Goal: Information Seeking & Learning: Check status

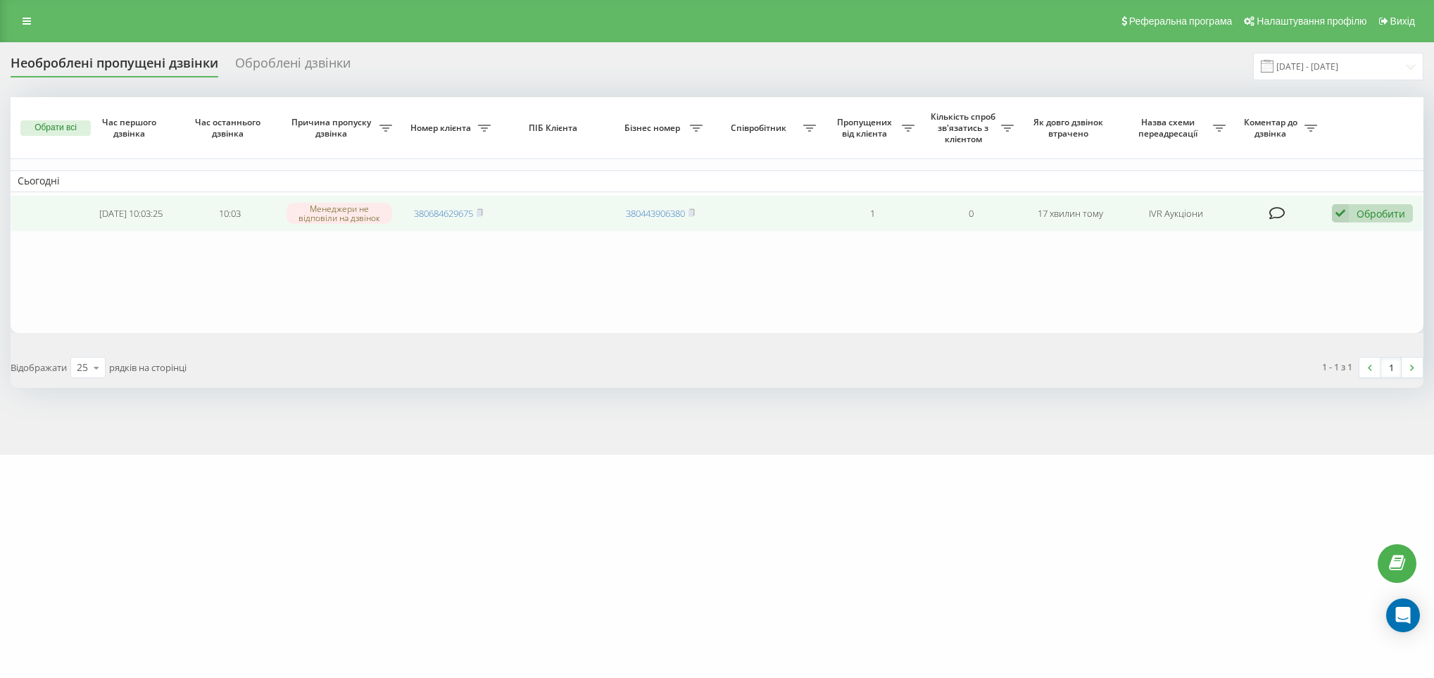
click at [486, 211] on td "380684629675" at bounding box center [448, 213] width 99 height 37
click at [475, 215] on span "380684629675" at bounding box center [448, 213] width 69 height 13
click at [486, 203] on td "380684629675" at bounding box center [448, 213] width 99 height 37
click at [480, 216] on rect at bounding box center [478, 213] width 4 height 6
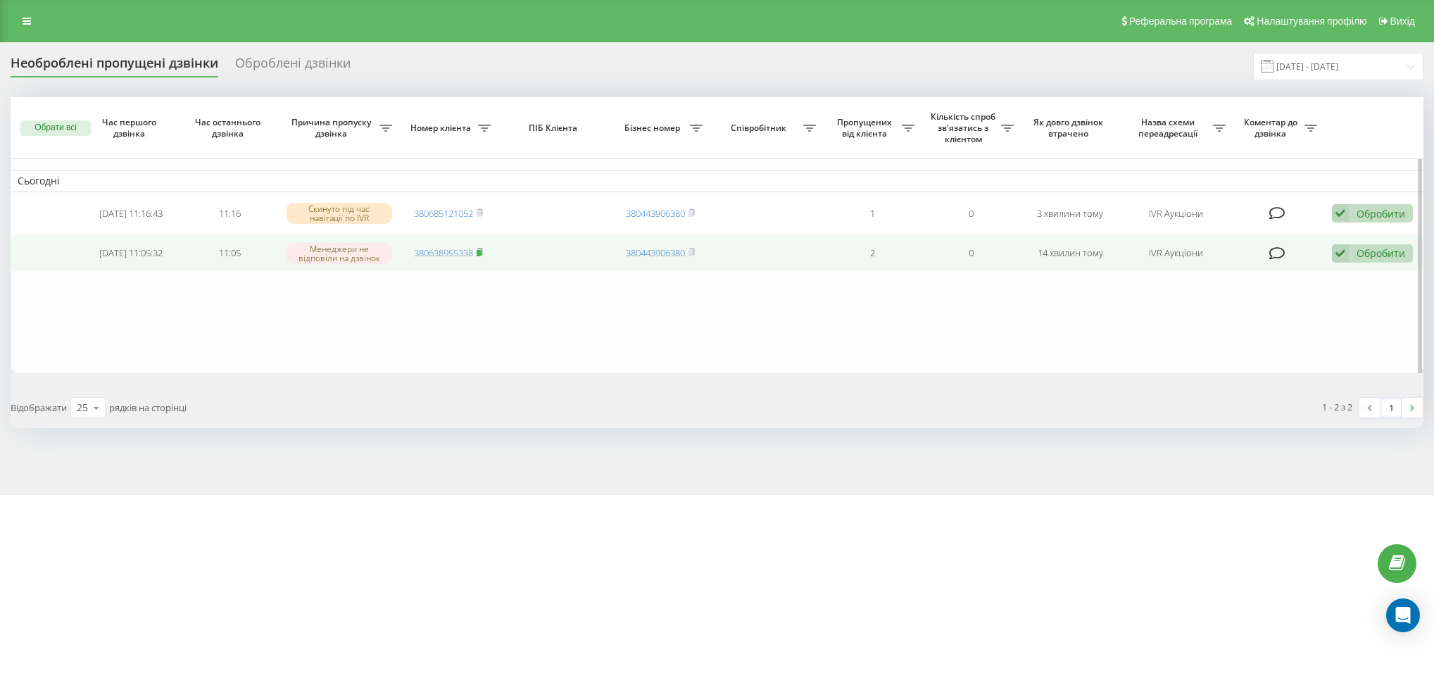
click at [483, 253] on icon at bounding box center [479, 252] width 6 height 8
click at [481, 256] on rect at bounding box center [478, 253] width 4 height 6
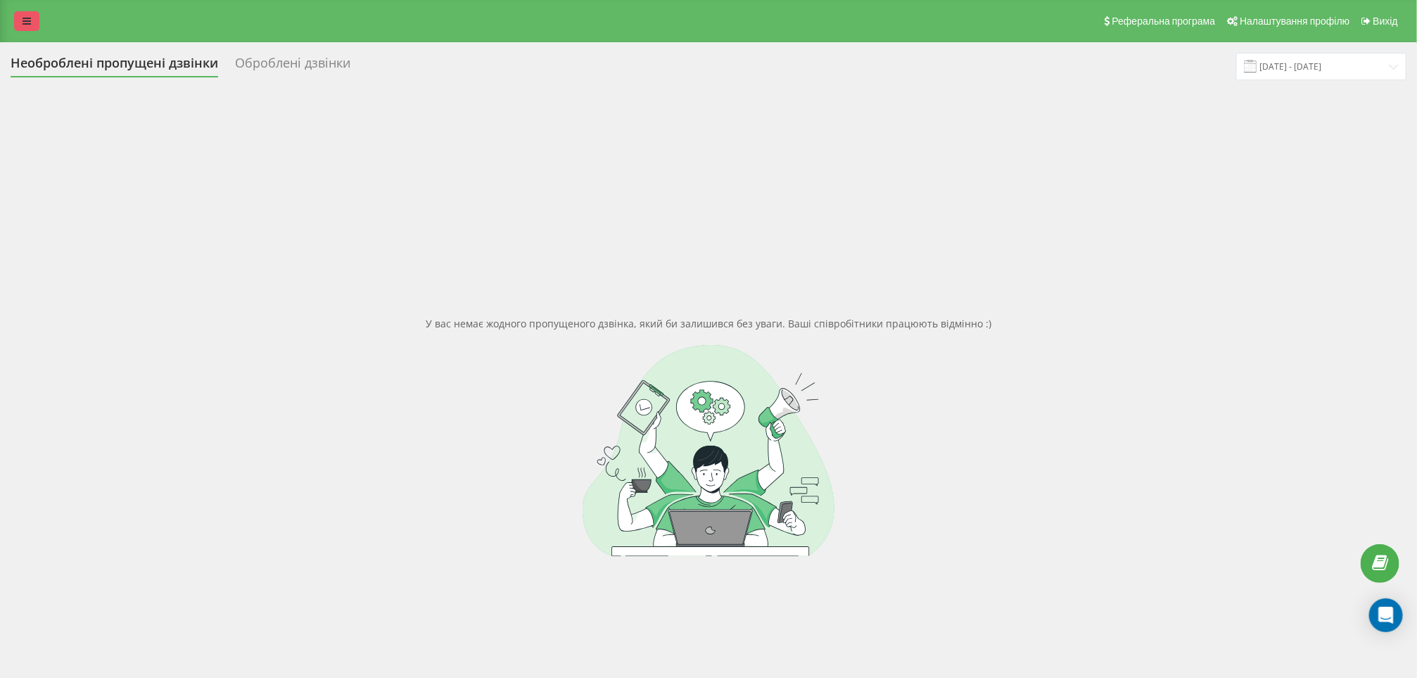
click at [30, 28] on link at bounding box center [26, 21] width 25 height 20
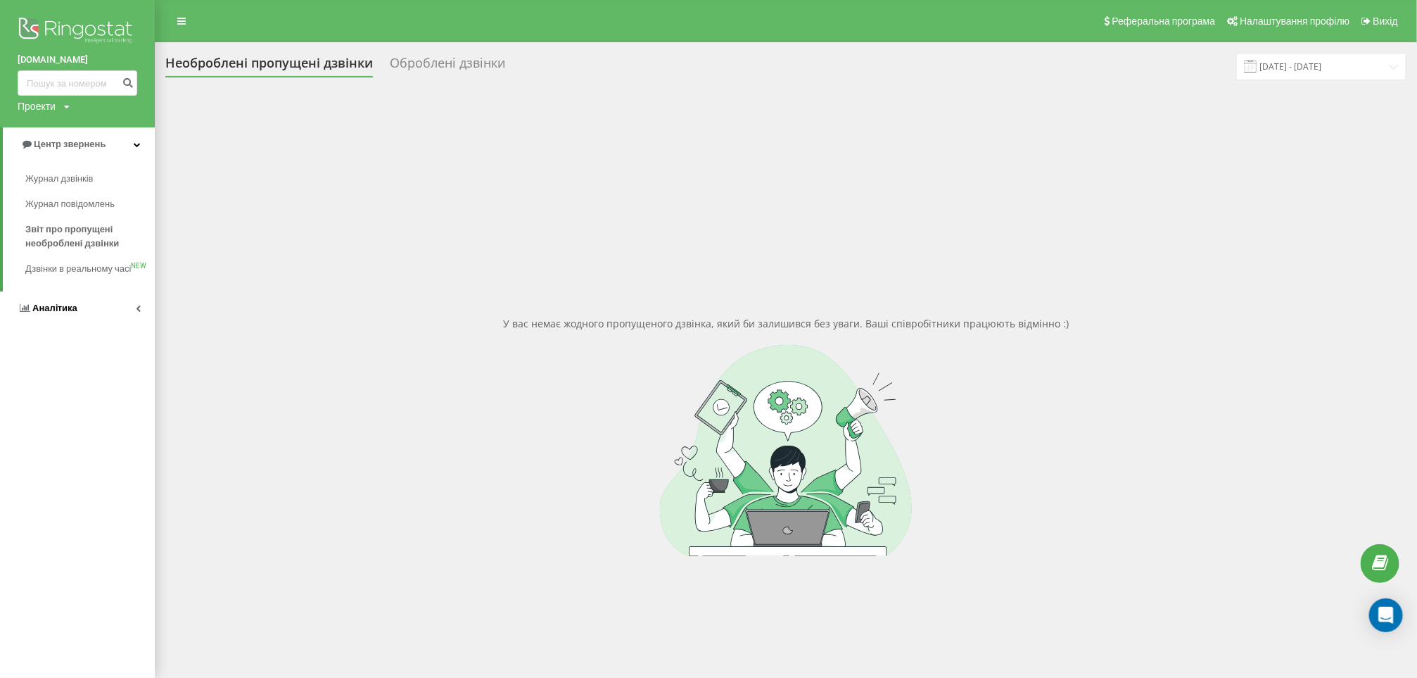
click at [66, 313] on span "Аналiтика" at bounding box center [54, 308] width 45 height 11
click at [87, 213] on span "Співробітники у реальному часі" at bounding box center [78, 220] width 107 height 28
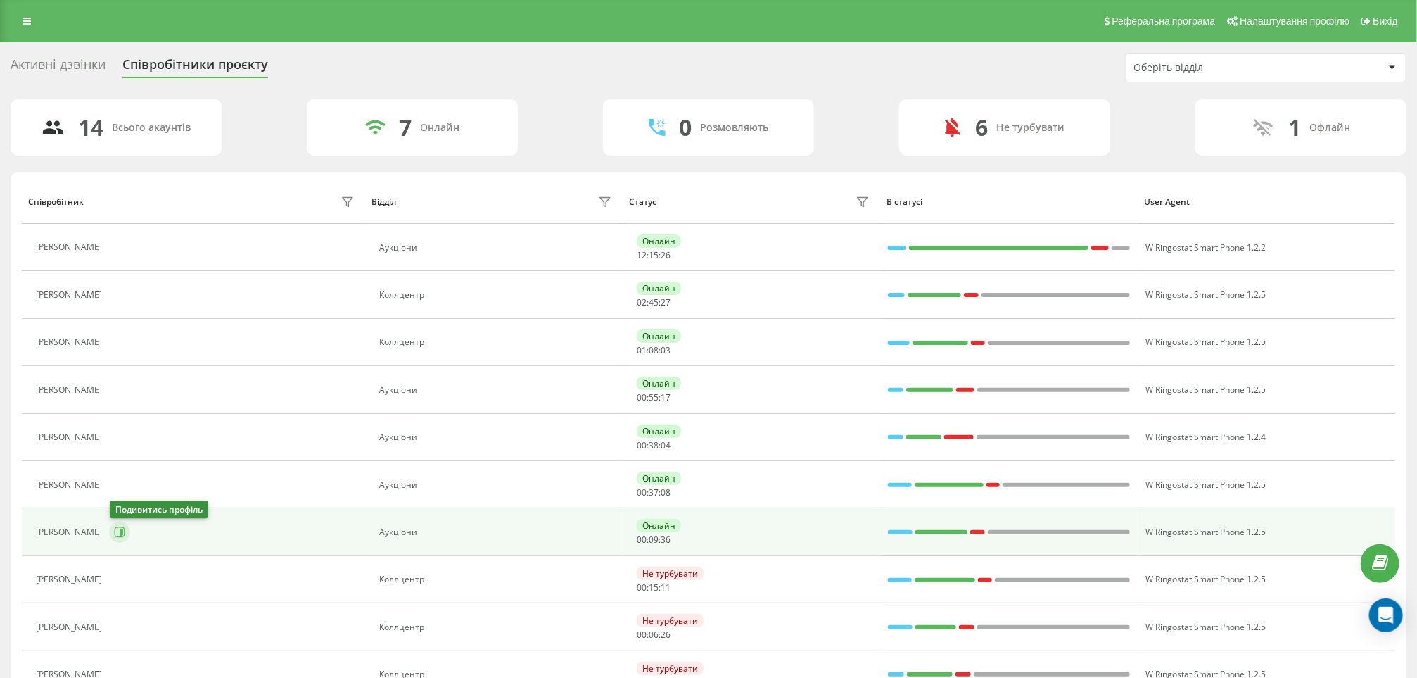
click at [121, 530] on icon at bounding box center [119, 531] width 11 height 11
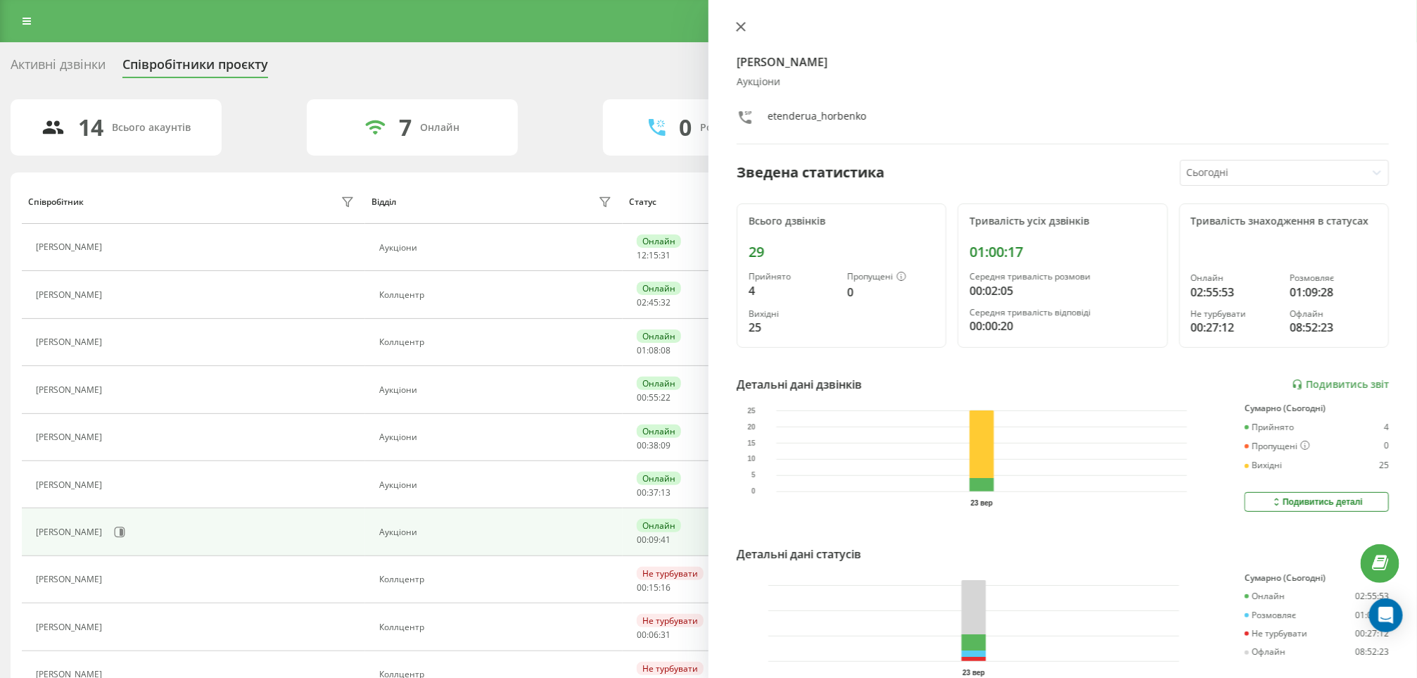
click at [741, 22] on icon at bounding box center [741, 27] width 10 height 10
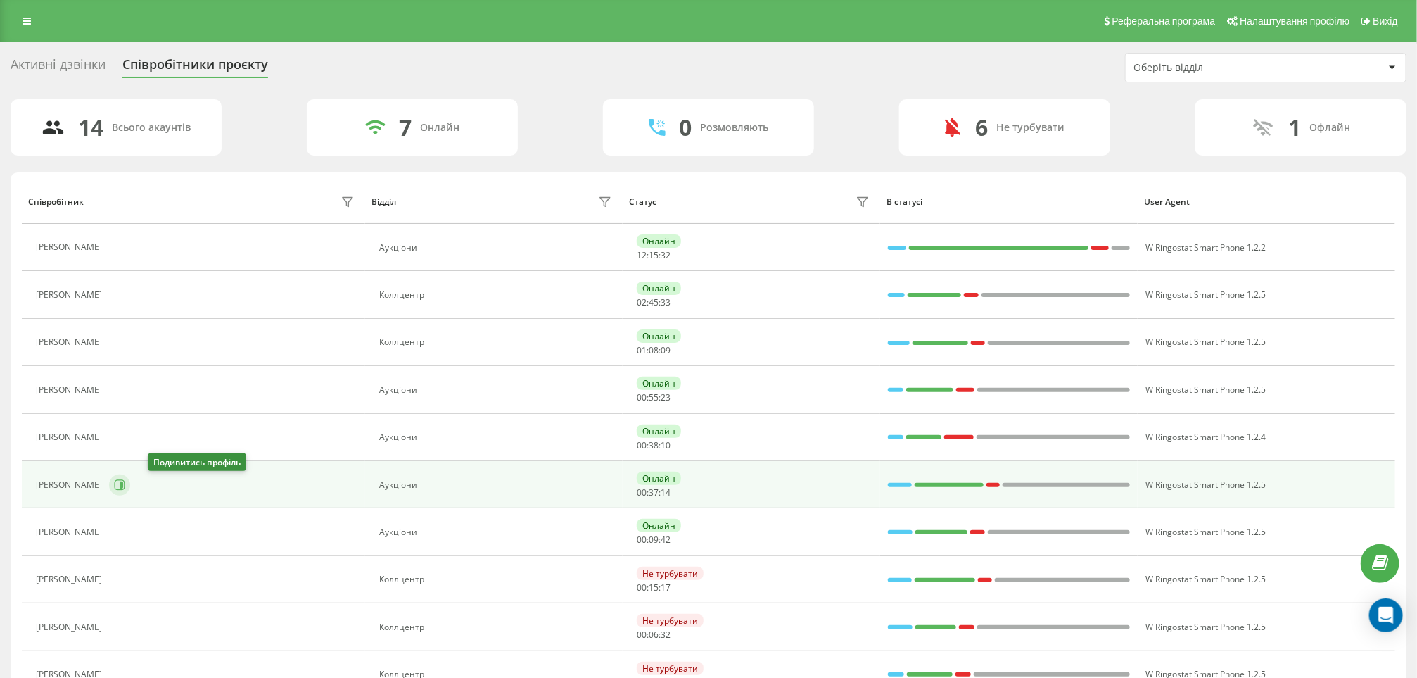
click at [125, 491] on icon at bounding box center [119, 484] width 11 height 11
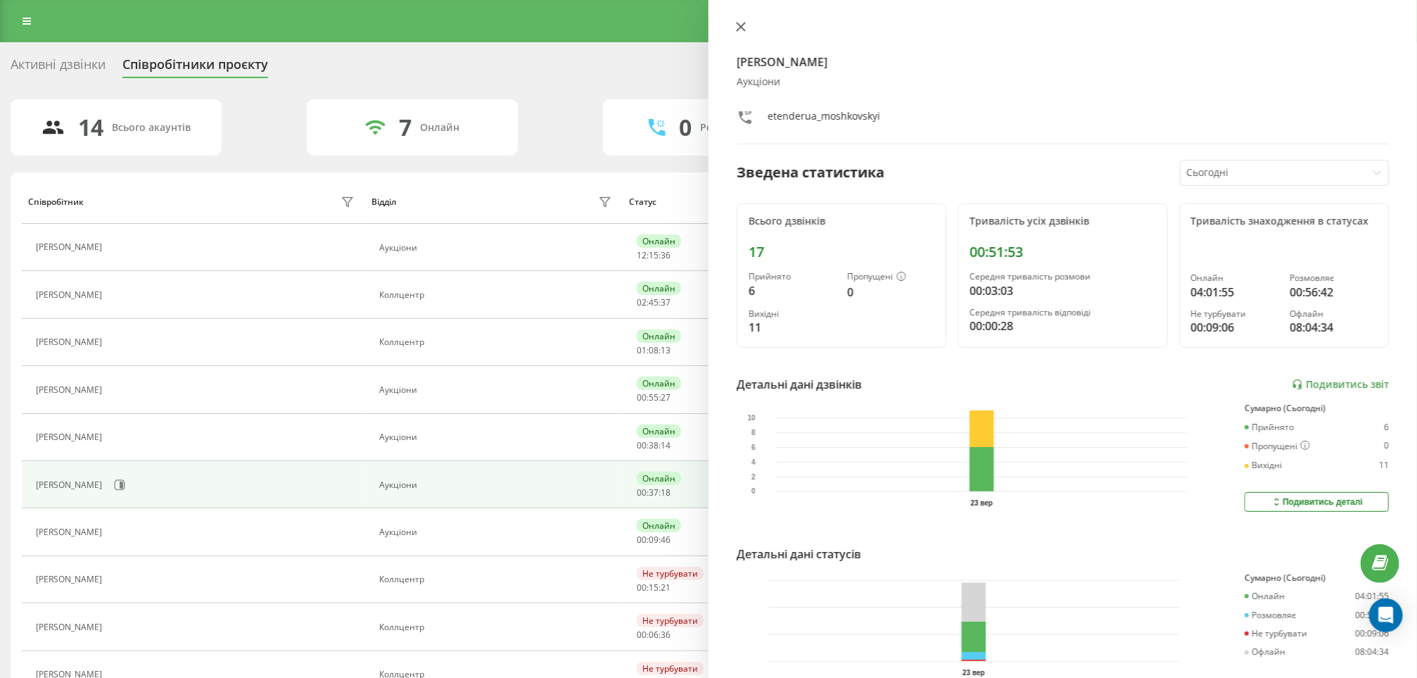
click at [742, 27] on icon at bounding box center [741, 27] width 8 height 8
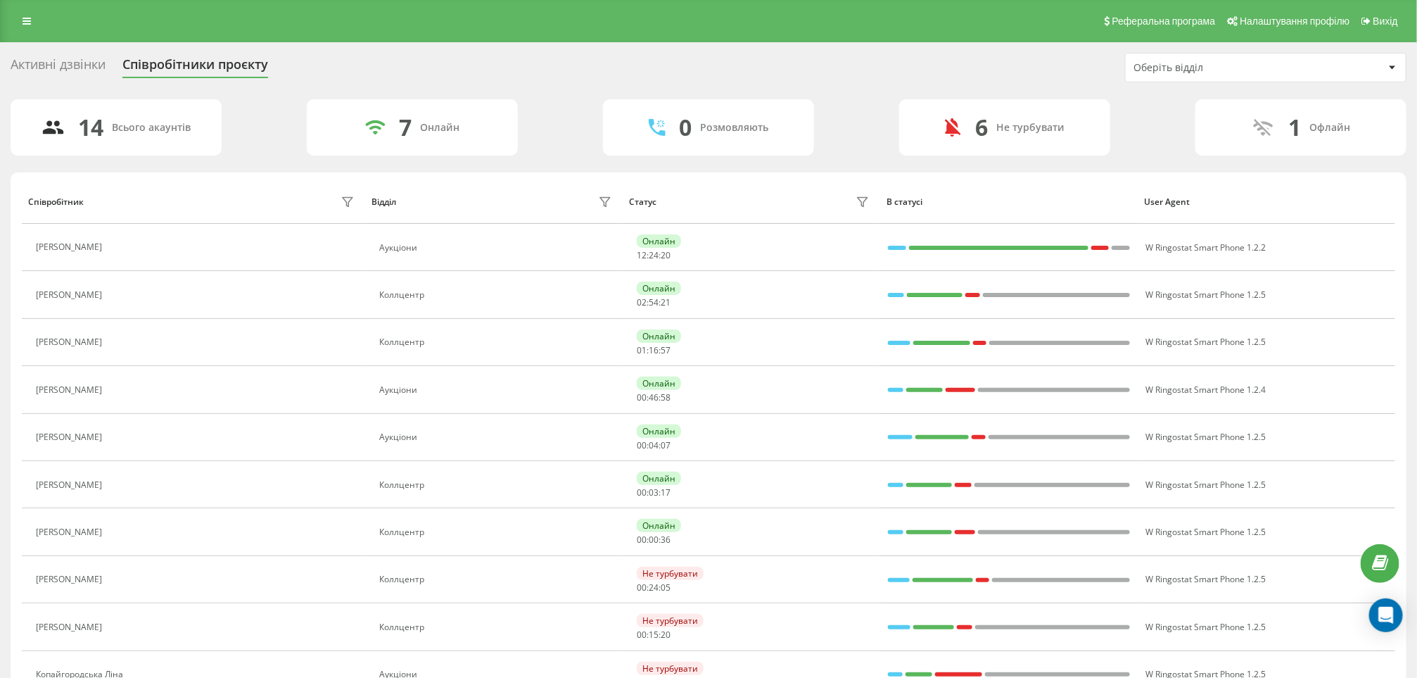
click at [32, 15] on link at bounding box center [26, 21] width 25 height 20
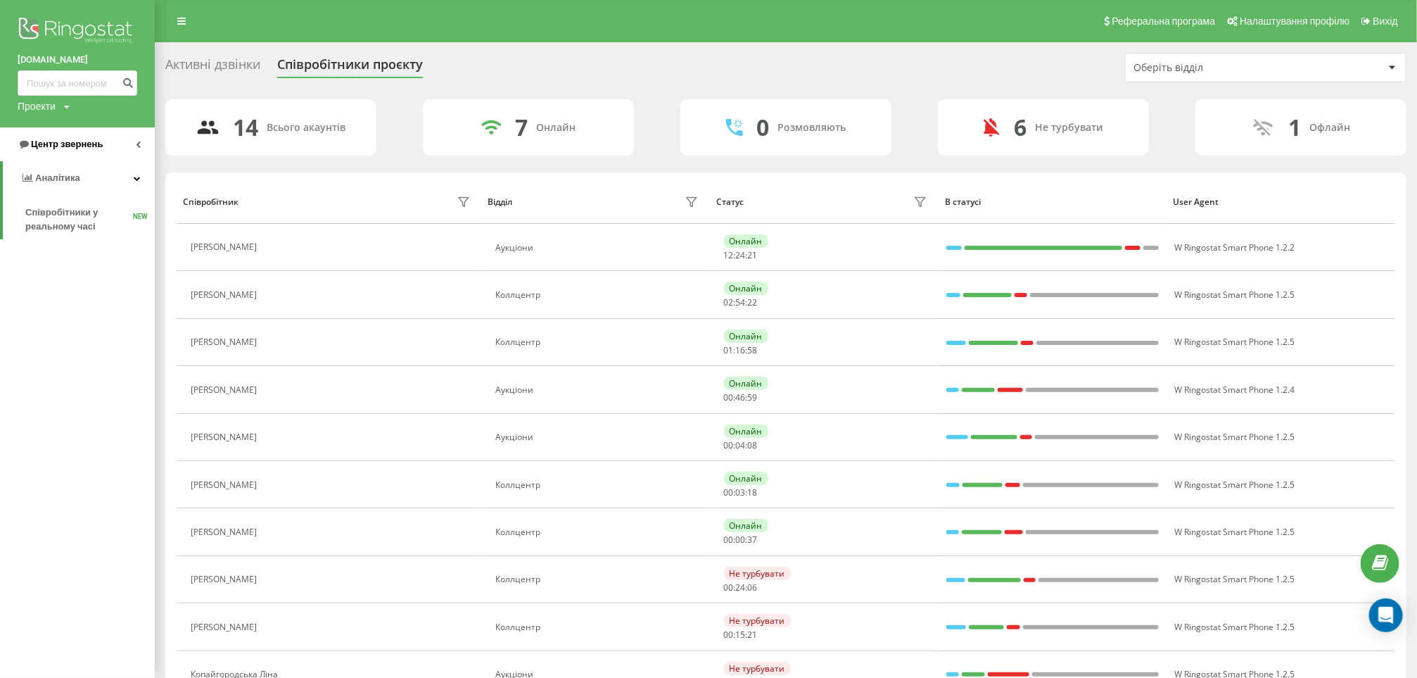
click at [89, 133] on link "Центр звернень" at bounding box center [77, 144] width 155 height 34
click at [65, 220] on link "Звіт про пропущені необроблені дзвінки" at bounding box center [89, 236] width 129 height 39
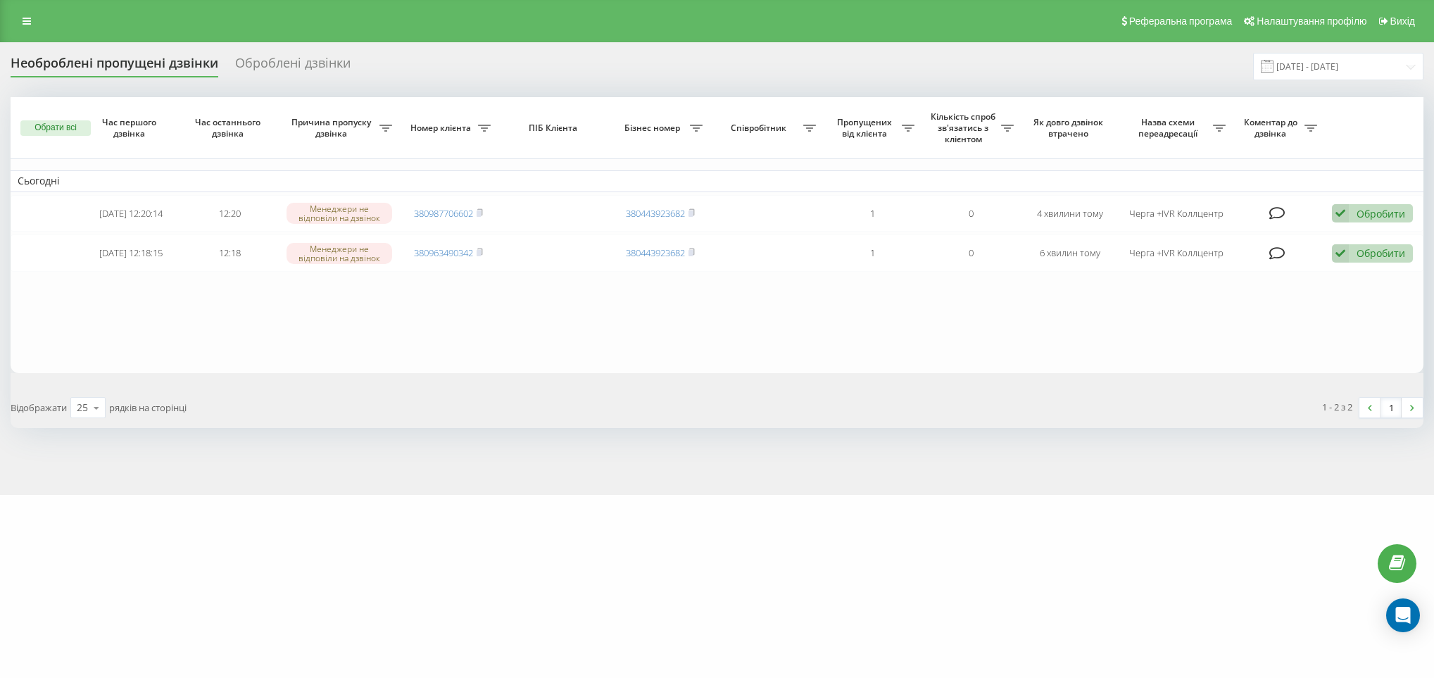
click at [18, 9] on div "Реферальна програма Налаштування профілю Вихід" at bounding box center [717, 21] width 1434 height 42
click at [21, 15] on link at bounding box center [26, 21] width 25 height 20
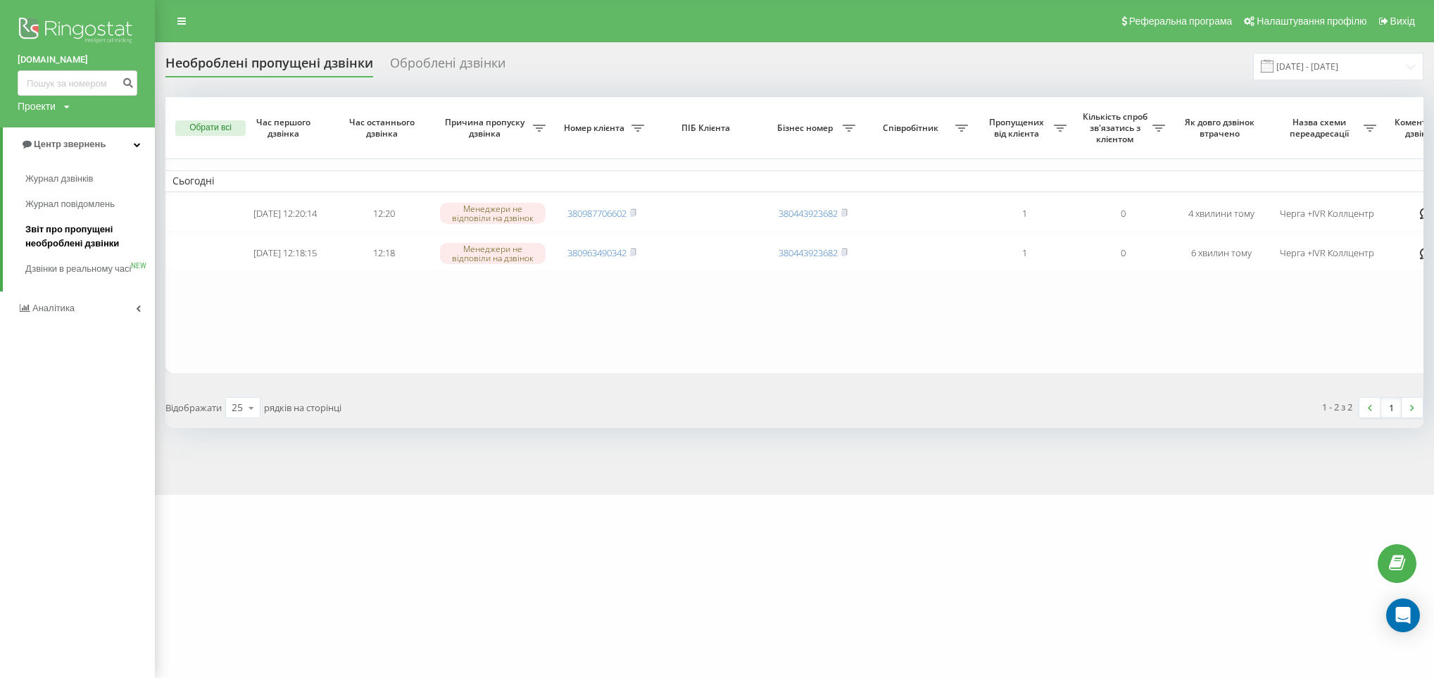
click at [85, 233] on span "Звіт про пропущені необроблені дзвінки" at bounding box center [86, 236] width 122 height 28
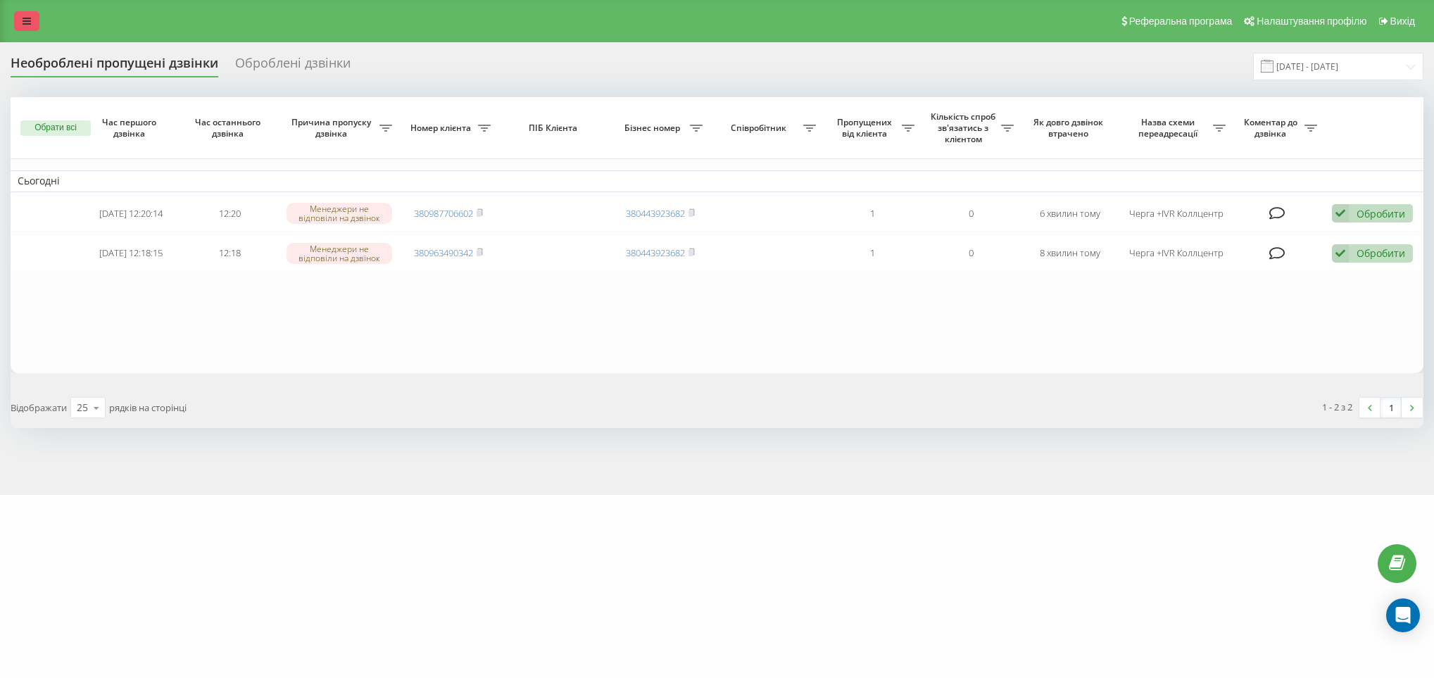
click at [21, 13] on link at bounding box center [26, 21] width 25 height 20
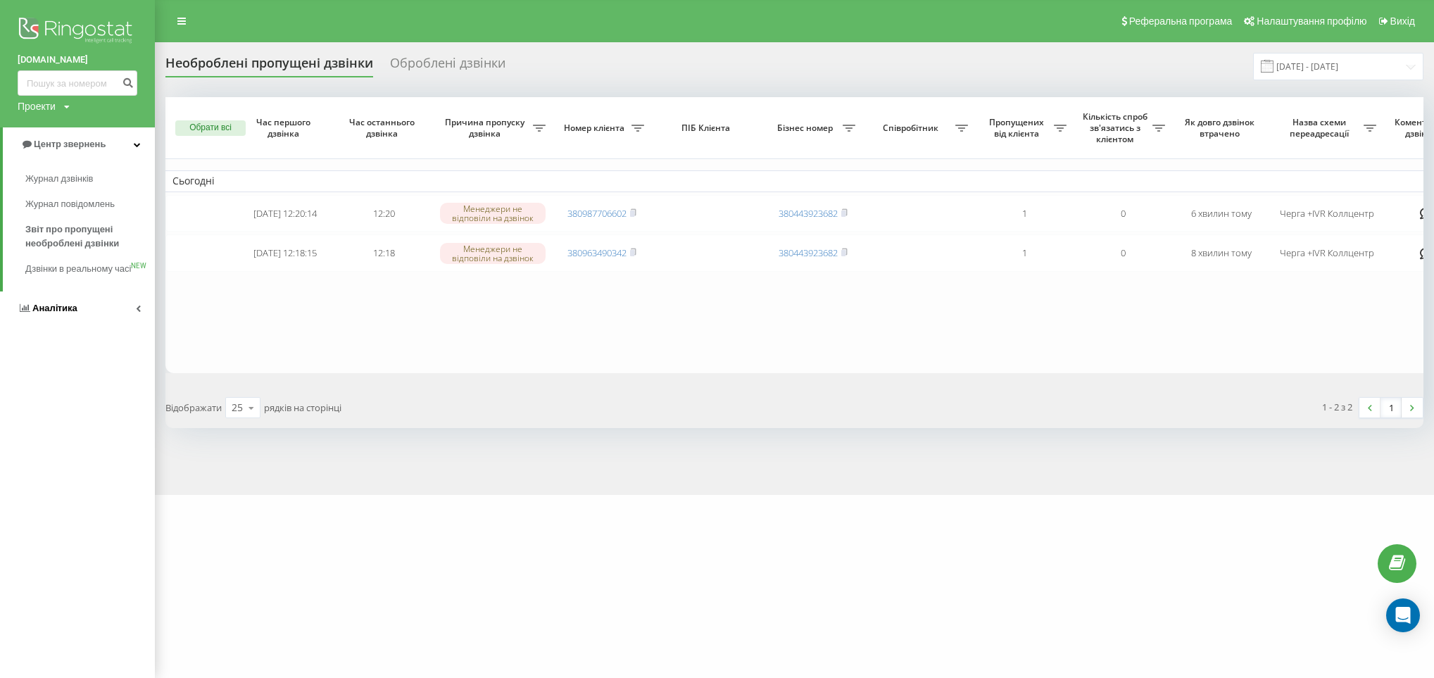
click at [62, 313] on span "Аналiтика" at bounding box center [54, 308] width 45 height 11
click at [60, 220] on span "Співробітники у реальному часі" at bounding box center [78, 220] width 107 height 28
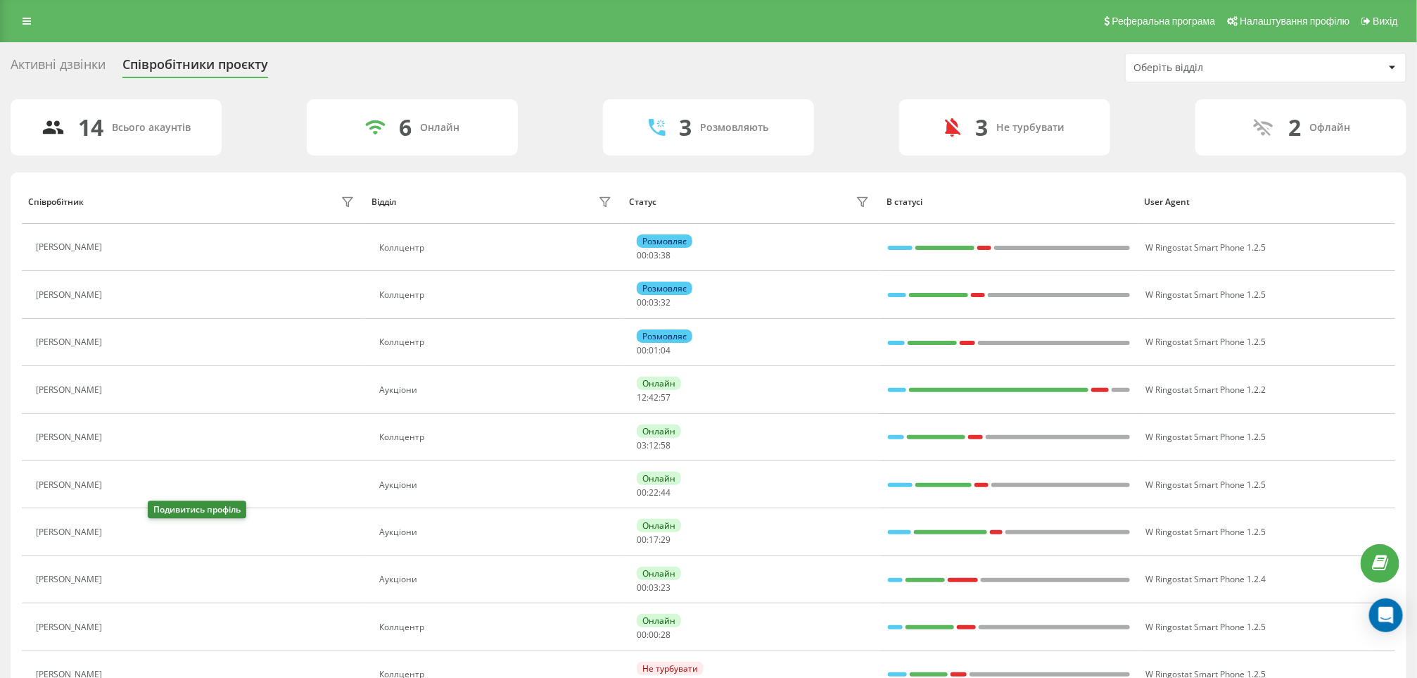
click at [123, 533] on icon at bounding box center [117, 531] width 11 height 11
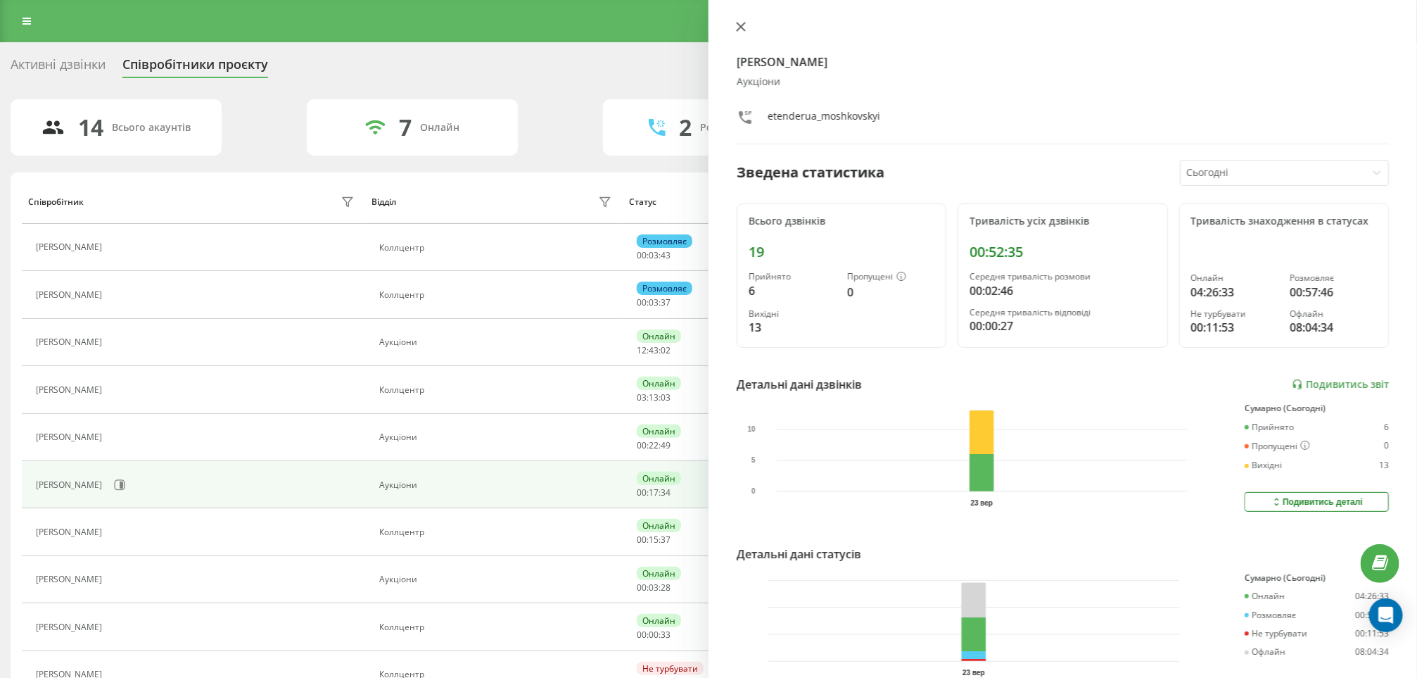
click at [742, 23] on icon at bounding box center [741, 27] width 10 height 10
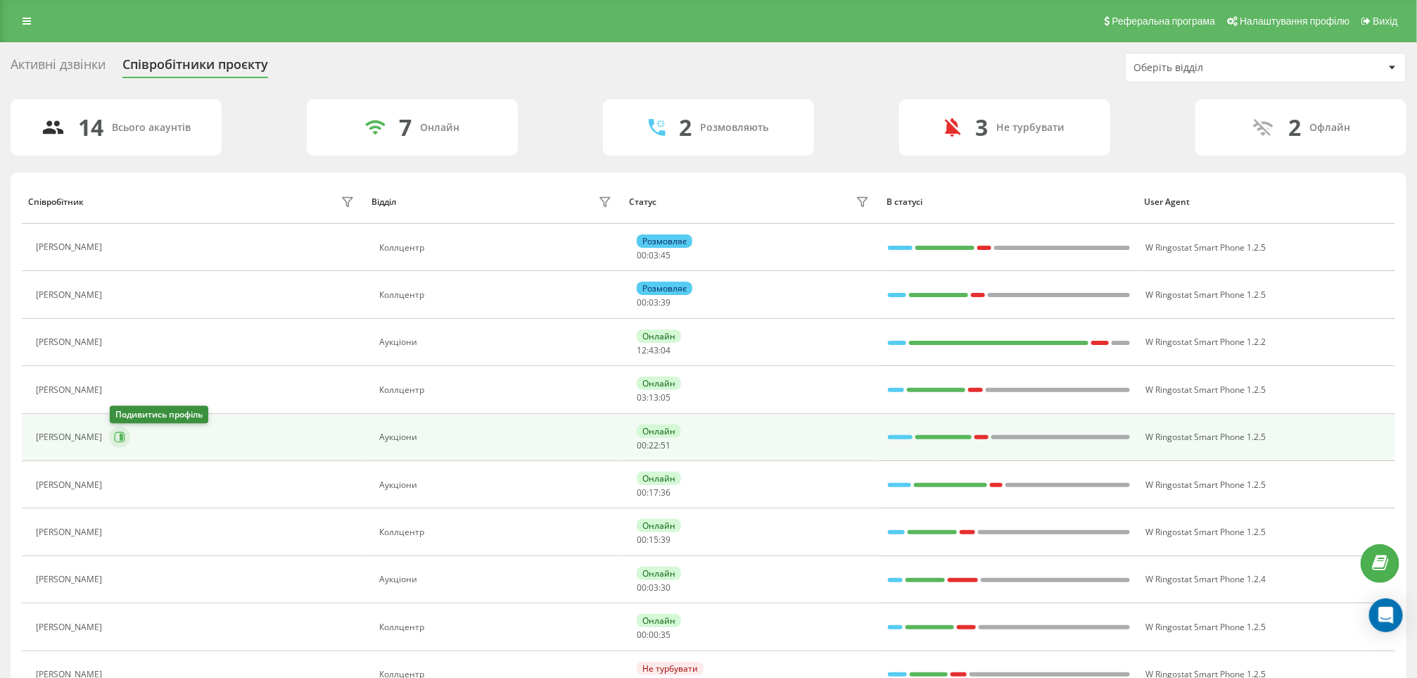
click at [119, 439] on icon at bounding box center [119, 436] width 11 height 11
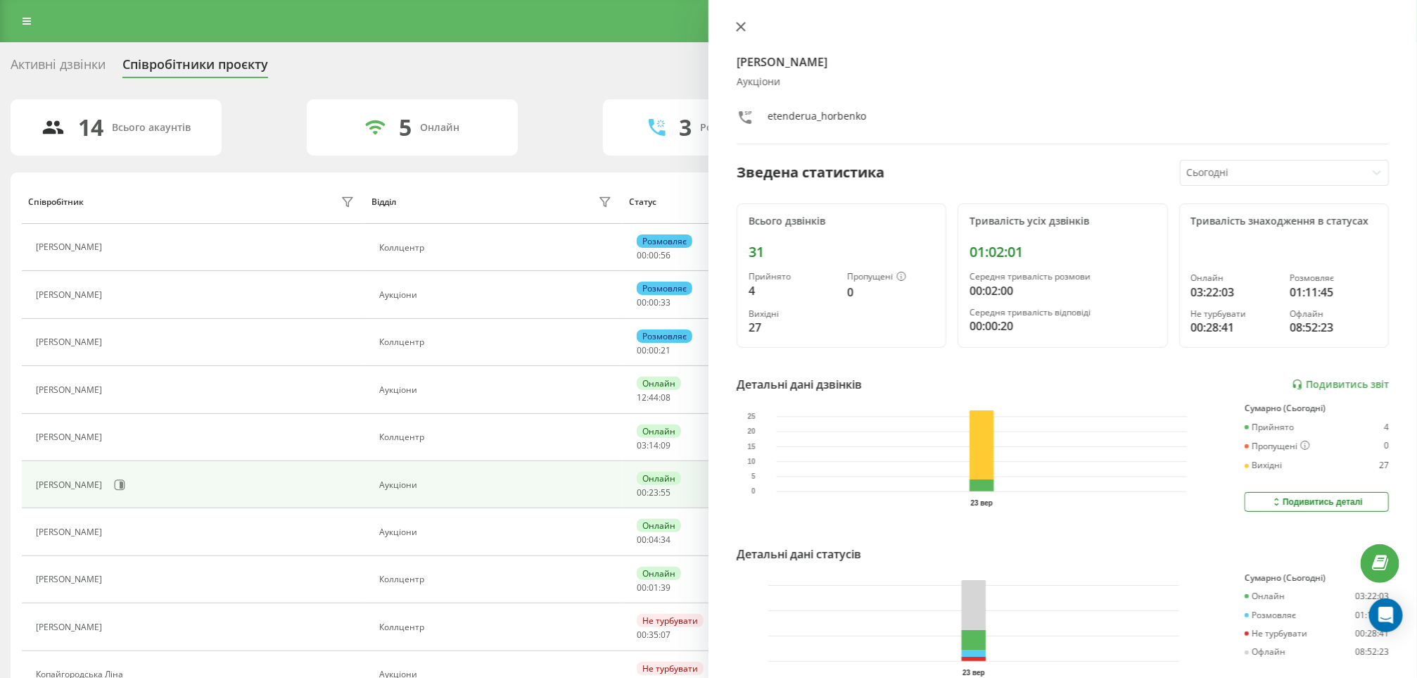
click at [741, 30] on icon at bounding box center [741, 27] width 10 height 10
